Goal: Information Seeking & Learning: Learn about a topic

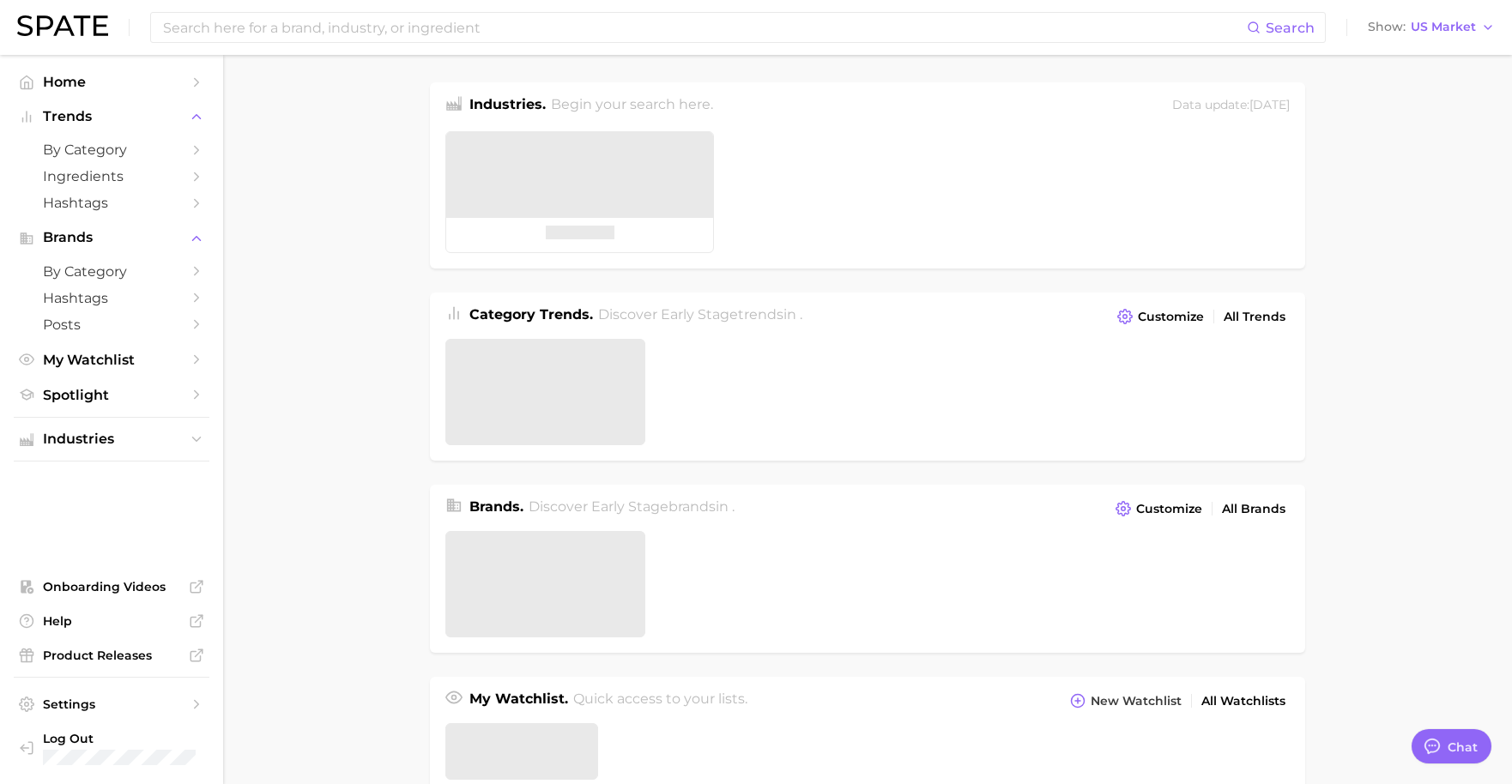
type textarea "x"
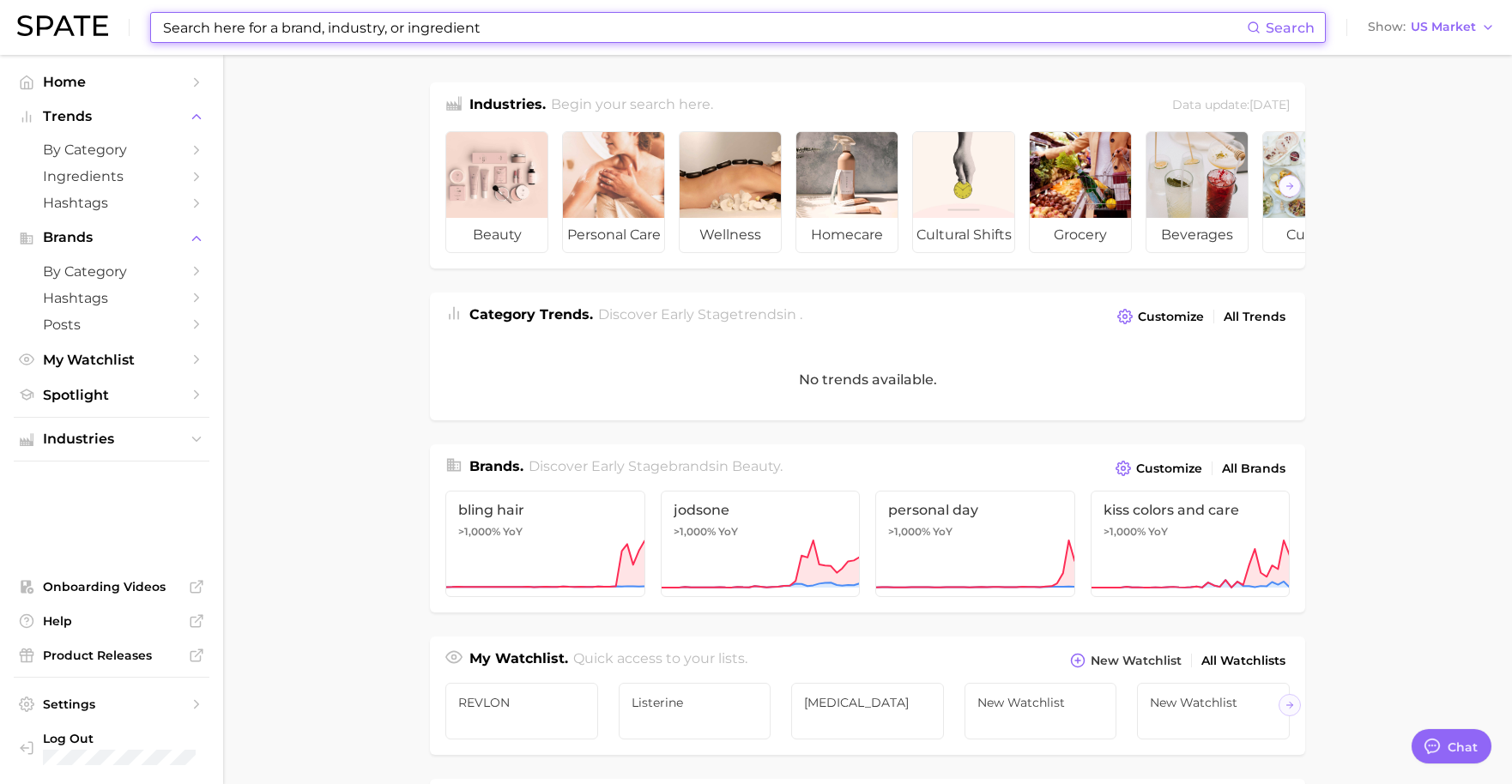
click at [286, 28] on input at bounding box center [704, 27] width 1086 height 29
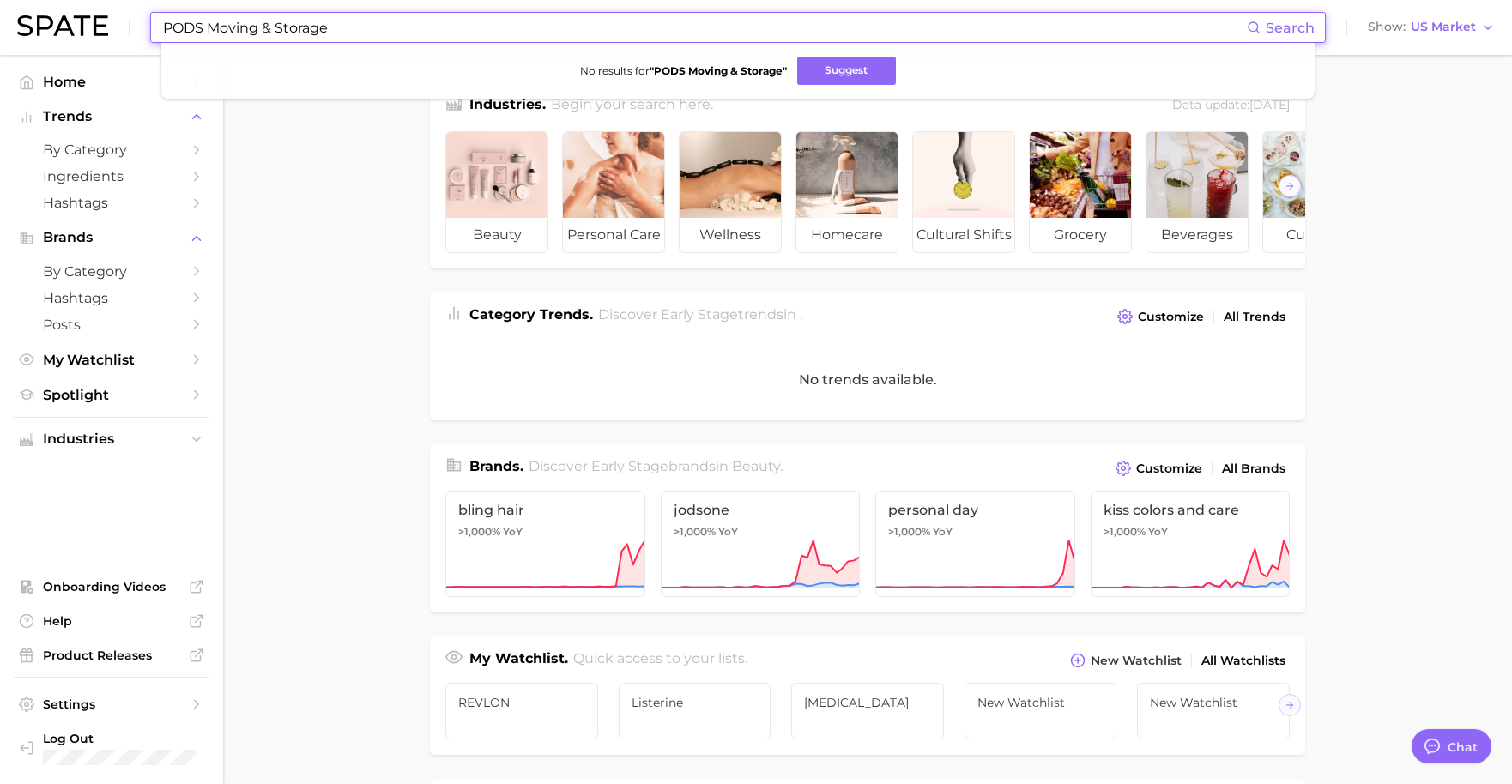
click at [251, 30] on input "PODS Moving & Storage" at bounding box center [704, 27] width 1086 height 29
drag, startPoint x: 210, startPoint y: 30, endPoint x: 355, endPoint y: 27, distance: 145.0
click at [355, 27] on input "PODS Moving & Storage" at bounding box center [704, 27] width 1086 height 29
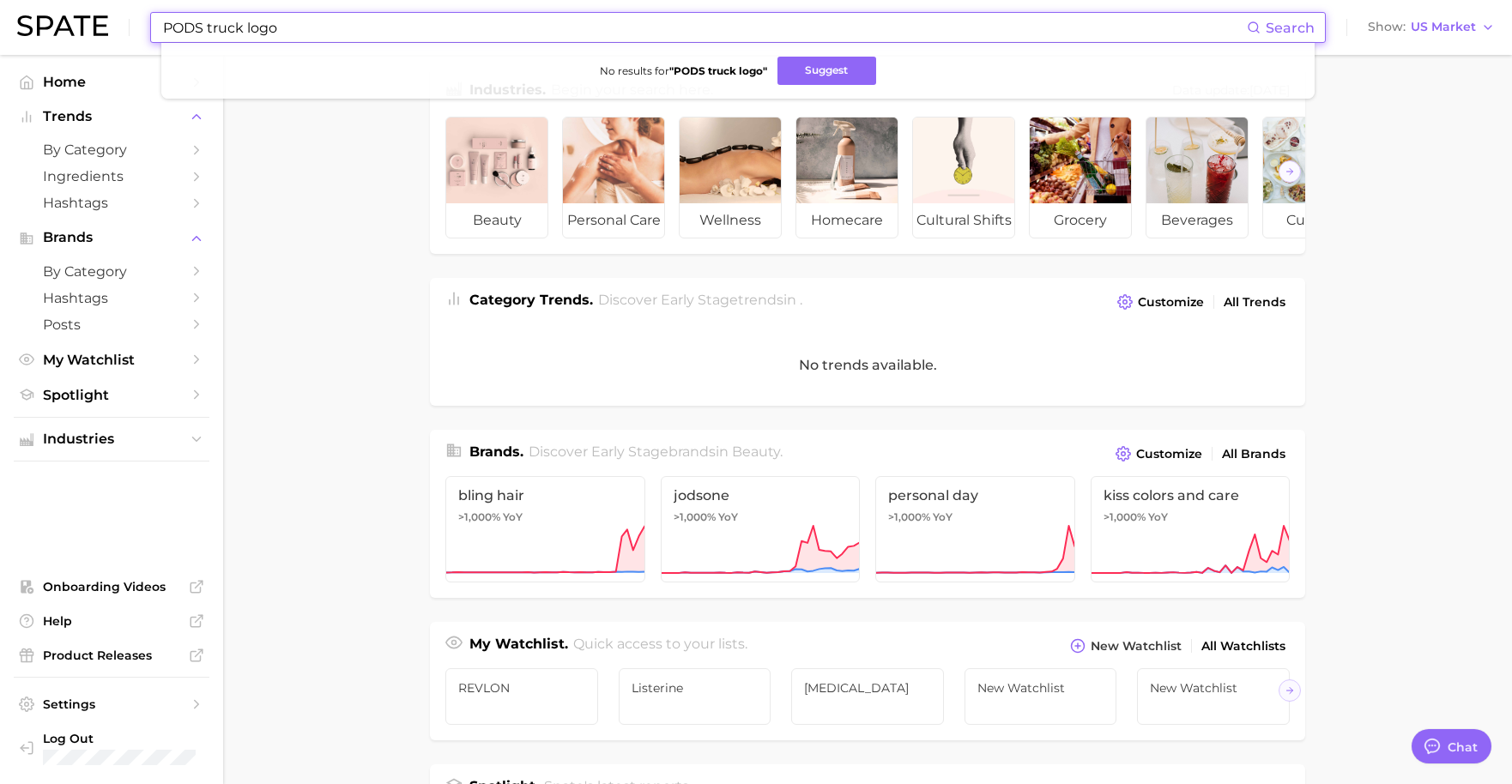
drag, startPoint x: 356, startPoint y: 27, endPoint x: 202, endPoint y: 24, distance: 154.0
click at [201, 24] on input "PODS truck logo" at bounding box center [704, 27] width 1086 height 29
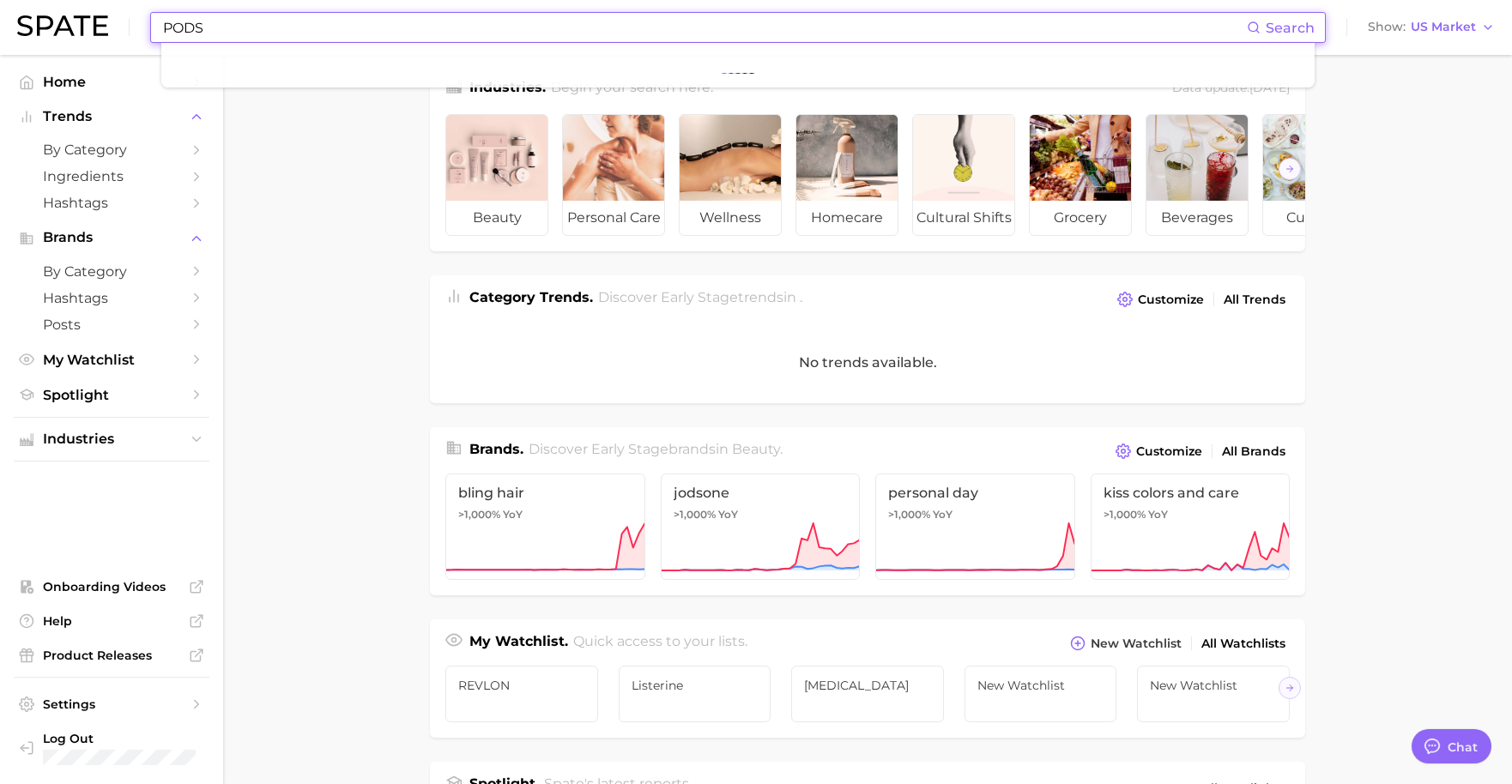
type input "PODS"
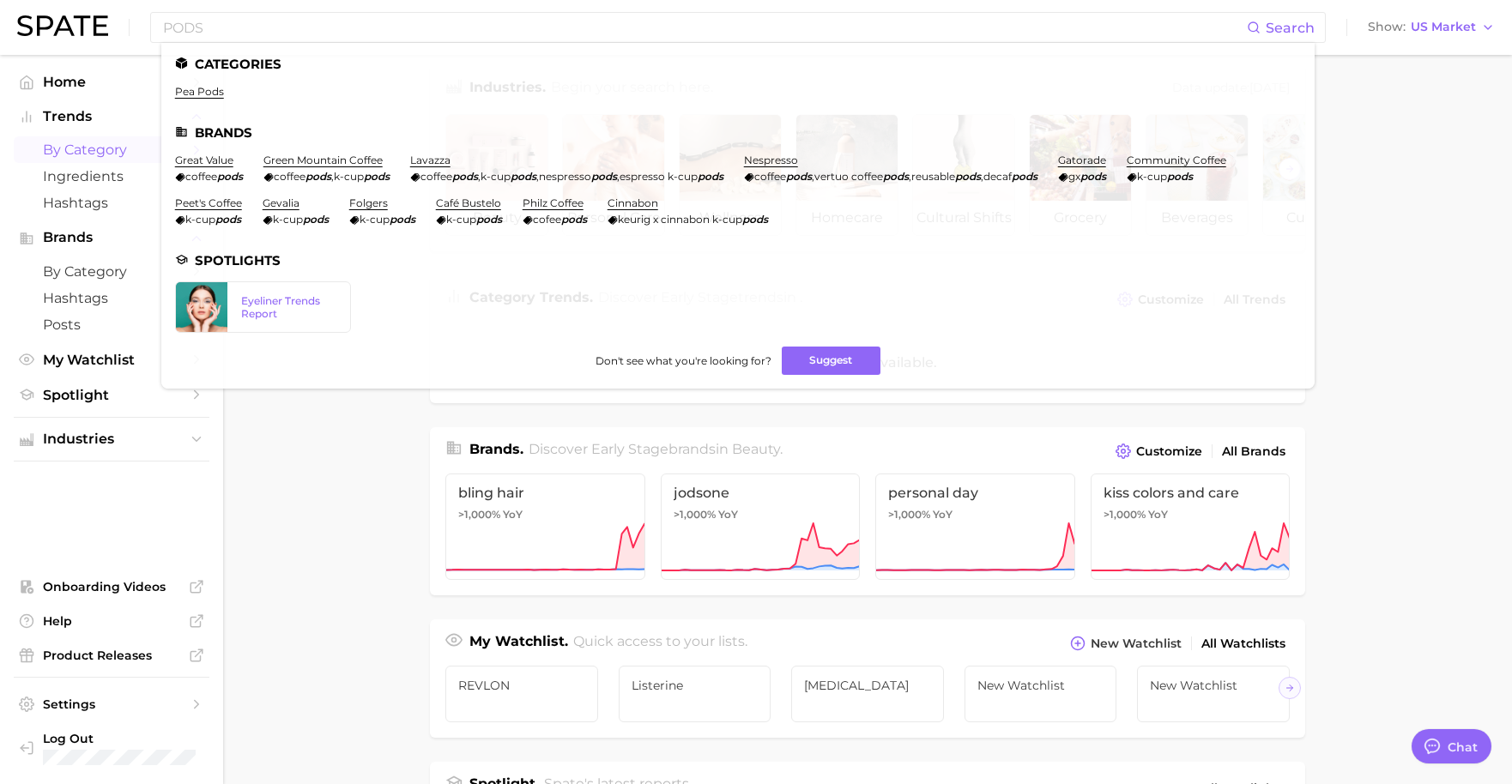
click at [76, 145] on span "by Category" at bounding box center [111, 150] width 137 height 17
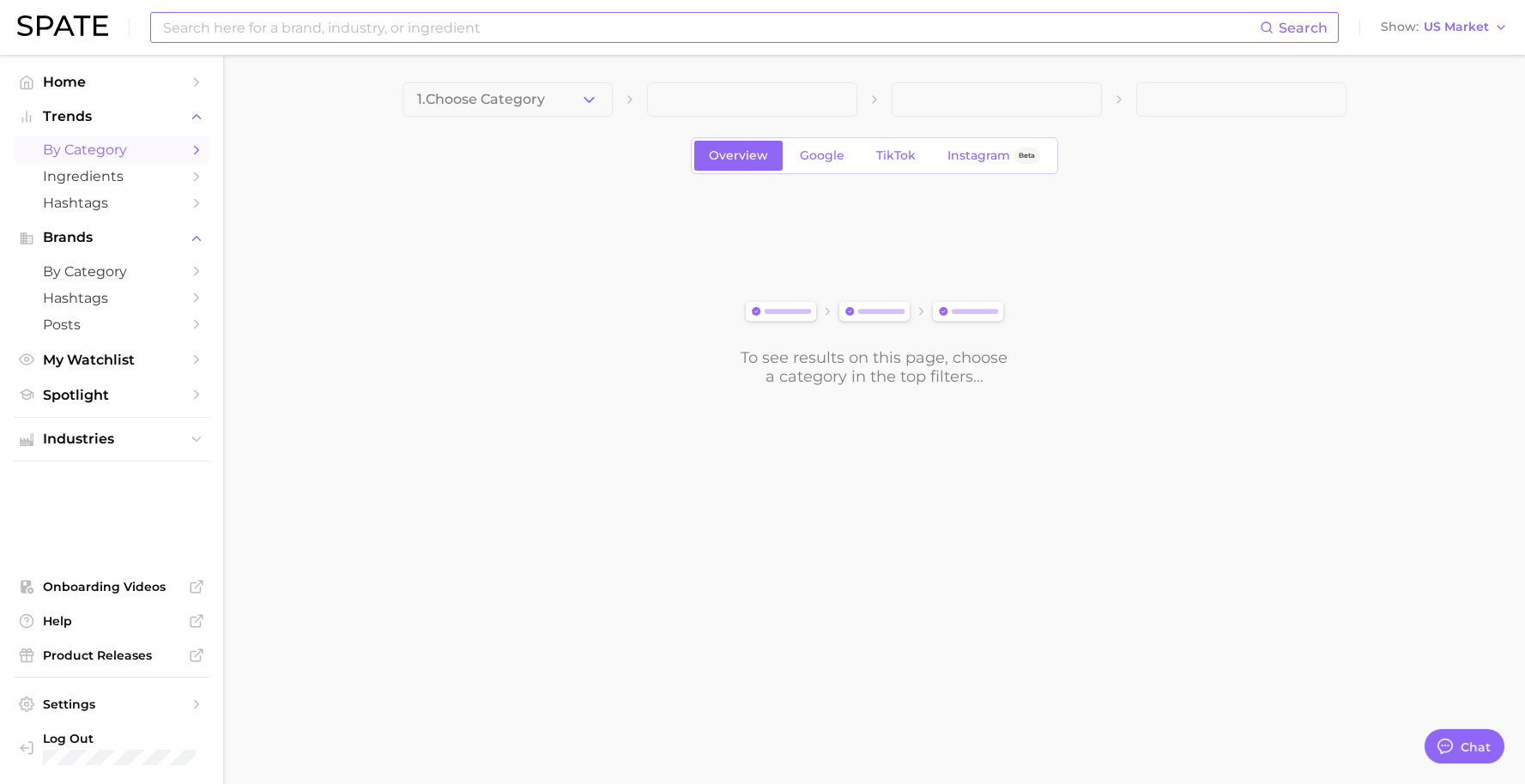
click at [386, 33] on input at bounding box center [710, 27] width 1099 height 29
type input "oven with red handles"
click at [95, 318] on span "Posts" at bounding box center [111, 325] width 137 height 17
click at [161, 329] on span "Posts" at bounding box center [111, 325] width 137 height 17
click at [491, 100] on span "1. Choose Category" at bounding box center [481, 99] width 128 height 16
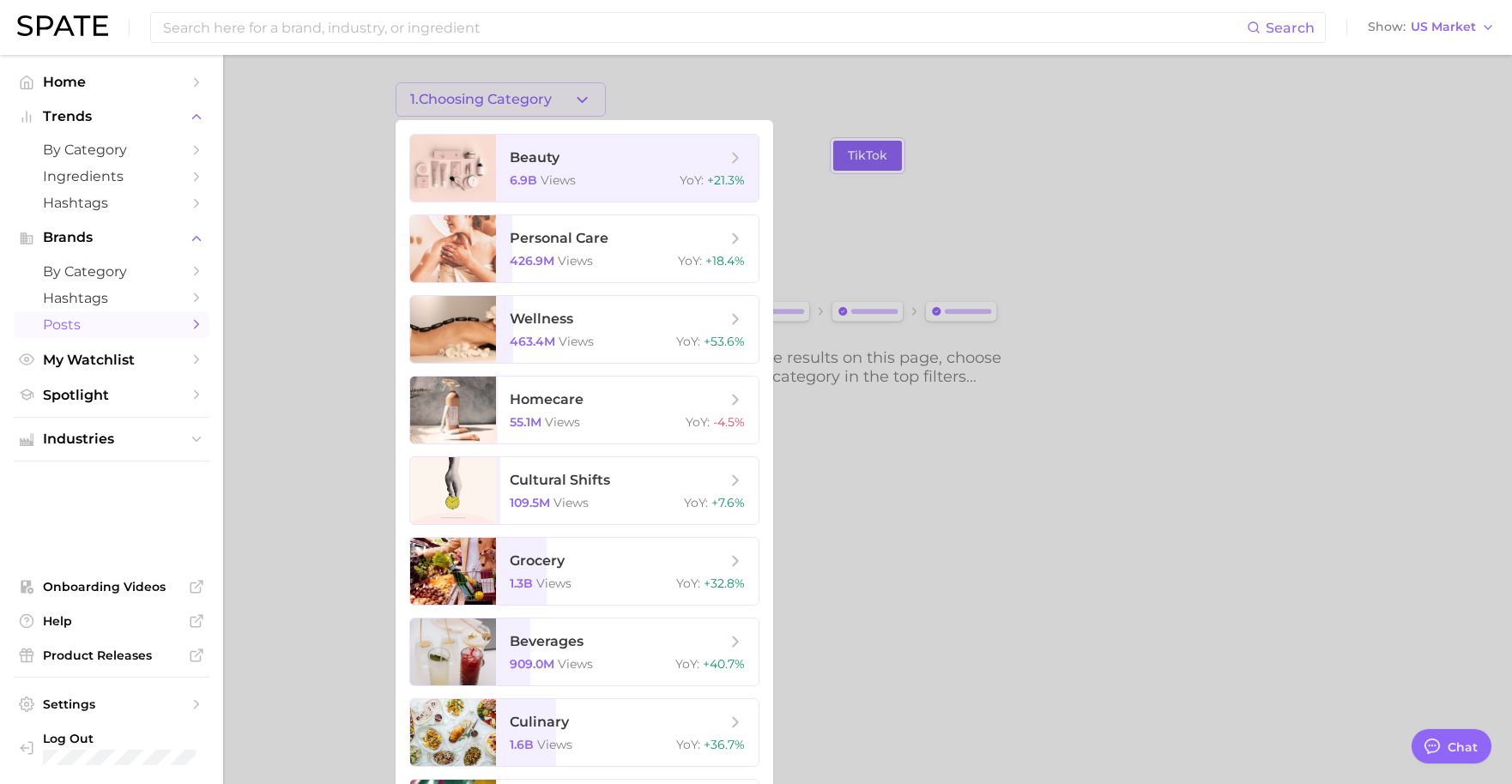
click at [298, 284] on div at bounding box center [756, 392] width 1512 height 784
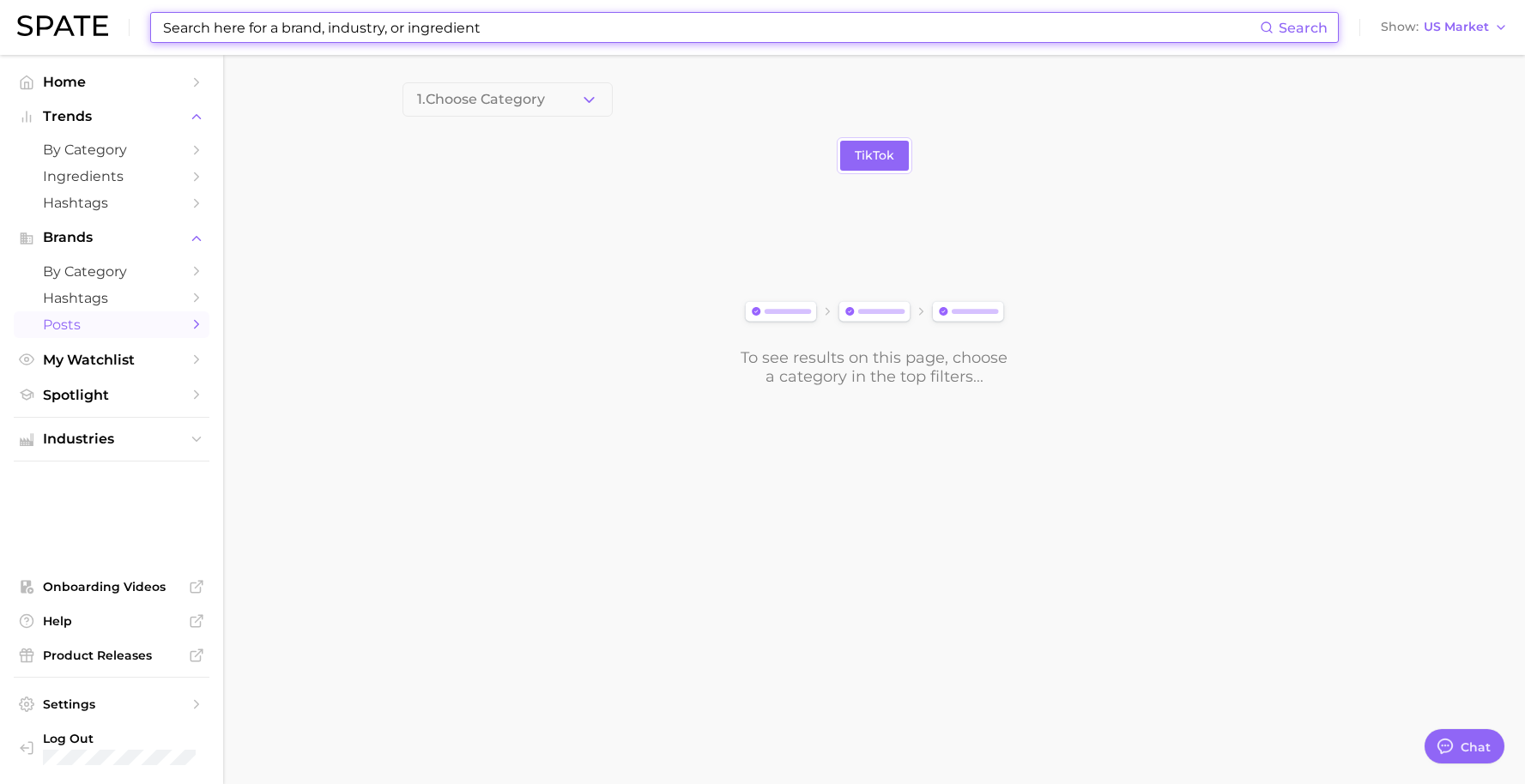
click at [350, 22] on input at bounding box center [710, 27] width 1099 height 29
